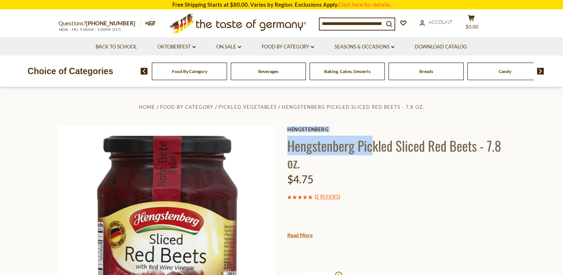
drag, startPoint x: 286, startPoint y: 145, endPoint x: 373, endPoint y: 149, distance: 87.6
click at [373, 149] on div "Home Food By Category Pickled Vegetables Hengstenberg Pickled Sliced Red Beets …" at bounding box center [282, 245] width 458 height 286
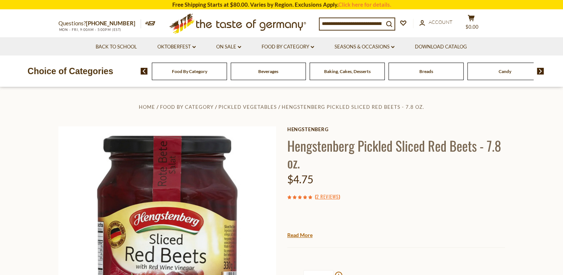
drag, startPoint x: 373, startPoint y: 149, endPoint x: 389, endPoint y: 195, distance: 48.7
click at [389, 195] on div "( 2 Reviews )" at bounding box center [396, 196] width 218 height 9
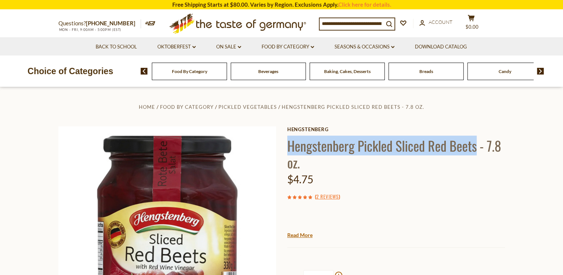
drag, startPoint x: 478, startPoint y: 146, endPoint x: 291, endPoint y: 152, distance: 187.4
click at [291, 152] on h1 "Hengstenberg Pickled Sliced Red Beets - 7.8 oz." at bounding box center [396, 154] width 218 height 34
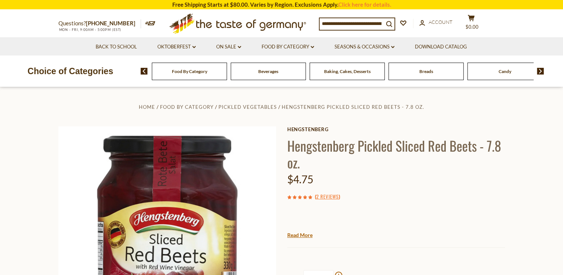
drag, startPoint x: 383, startPoint y: 184, endPoint x: 405, endPoint y: 169, distance: 26.6
click at [386, 182] on div "$4.75" at bounding box center [396, 178] width 218 height 17
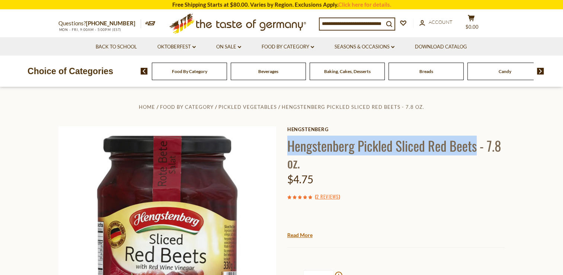
drag, startPoint x: 479, startPoint y: 145, endPoint x: 290, endPoint y: 143, distance: 189.1
click at [290, 143] on h1 "Hengstenberg Pickled Sliced Red Beets - 7.8 oz." at bounding box center [396, 154] width 218 height 34
copy h1 "Hengstenberg Pickled Sliced Red Beets"
